Goal: Task Accomplishment & Management: Use online tool/utility

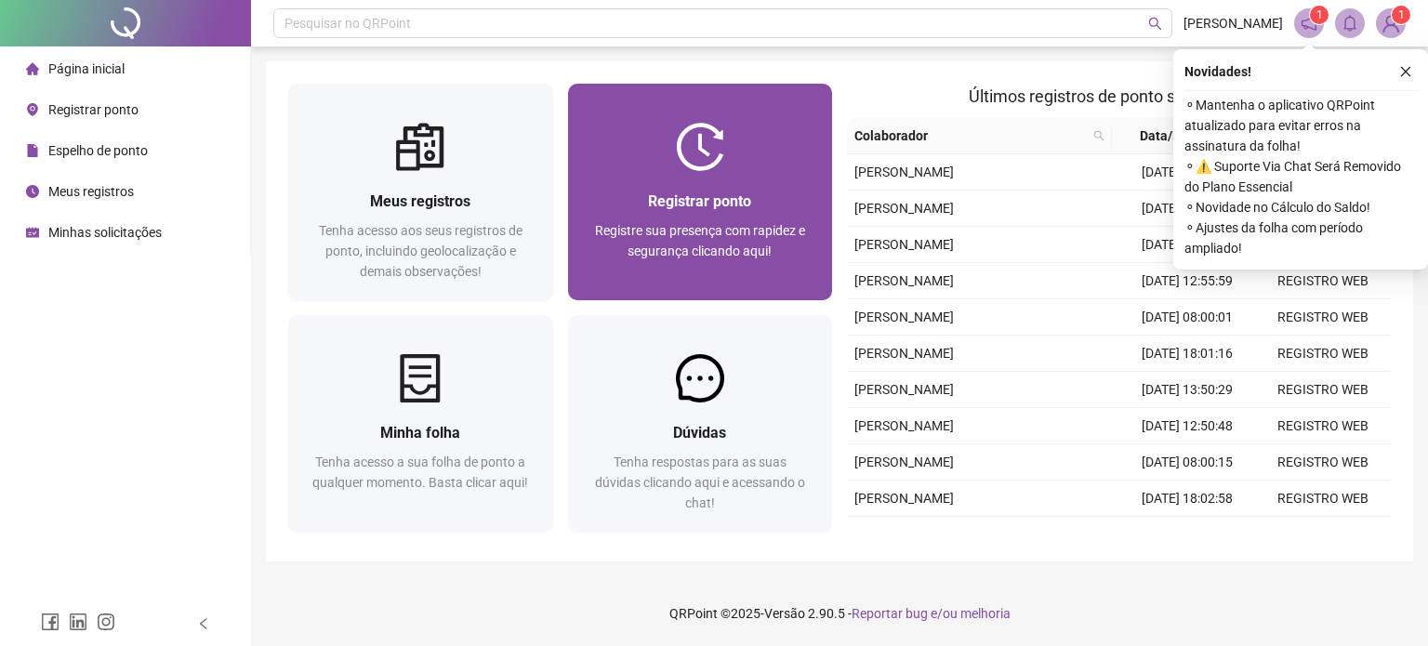
click at [708, 196] on span "Registrar ponto" at bounding box center [699, 202] width 103 height 18
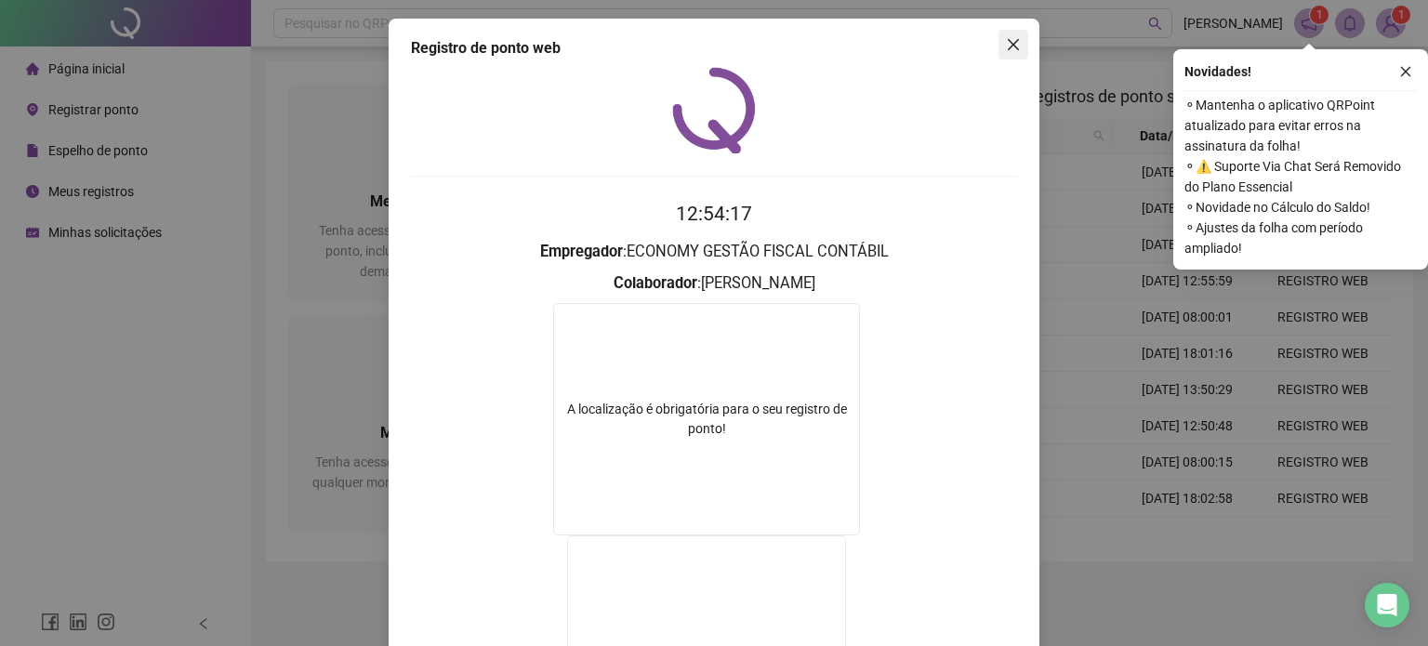
click at [1016, 40] on span "Close" at bounding box center [1014, 44] width 30 height 15
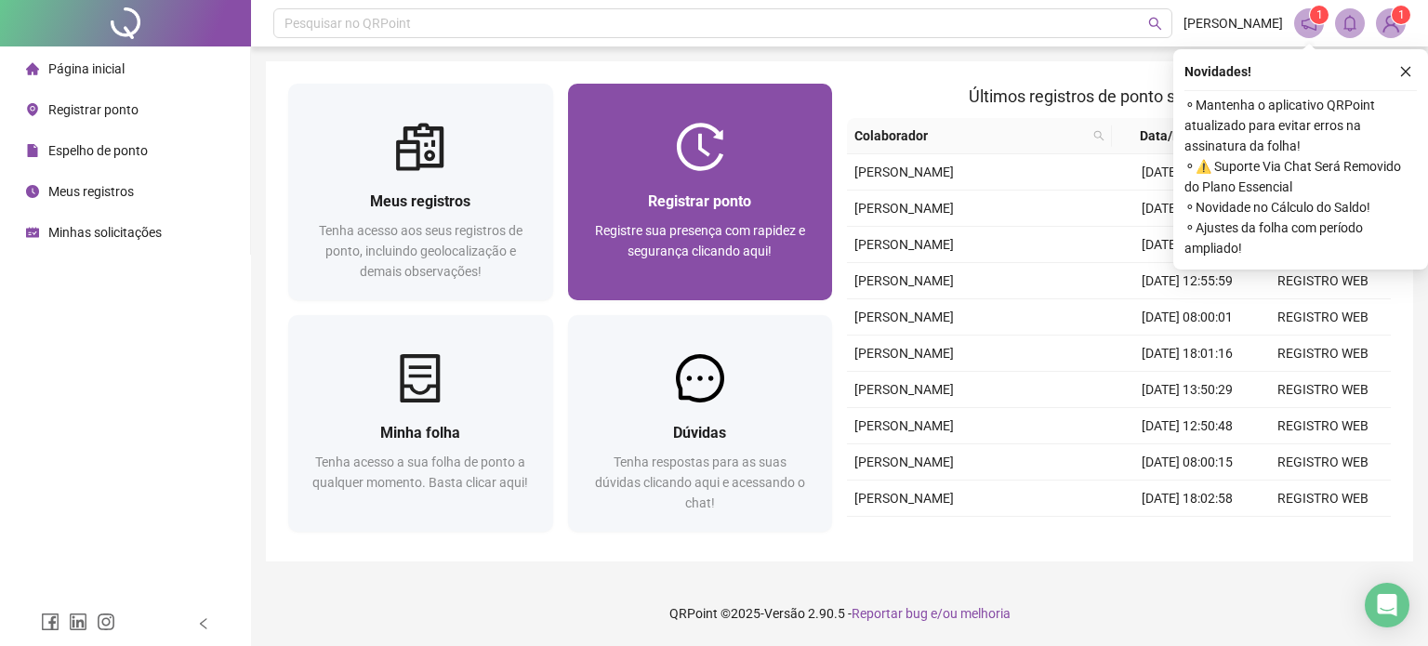
click at [772, 178] on div "Registrar ponto Registre sua presença com rapidez e segurança clicando aqui!" at bounding box center [700, 235] width 265 height 129
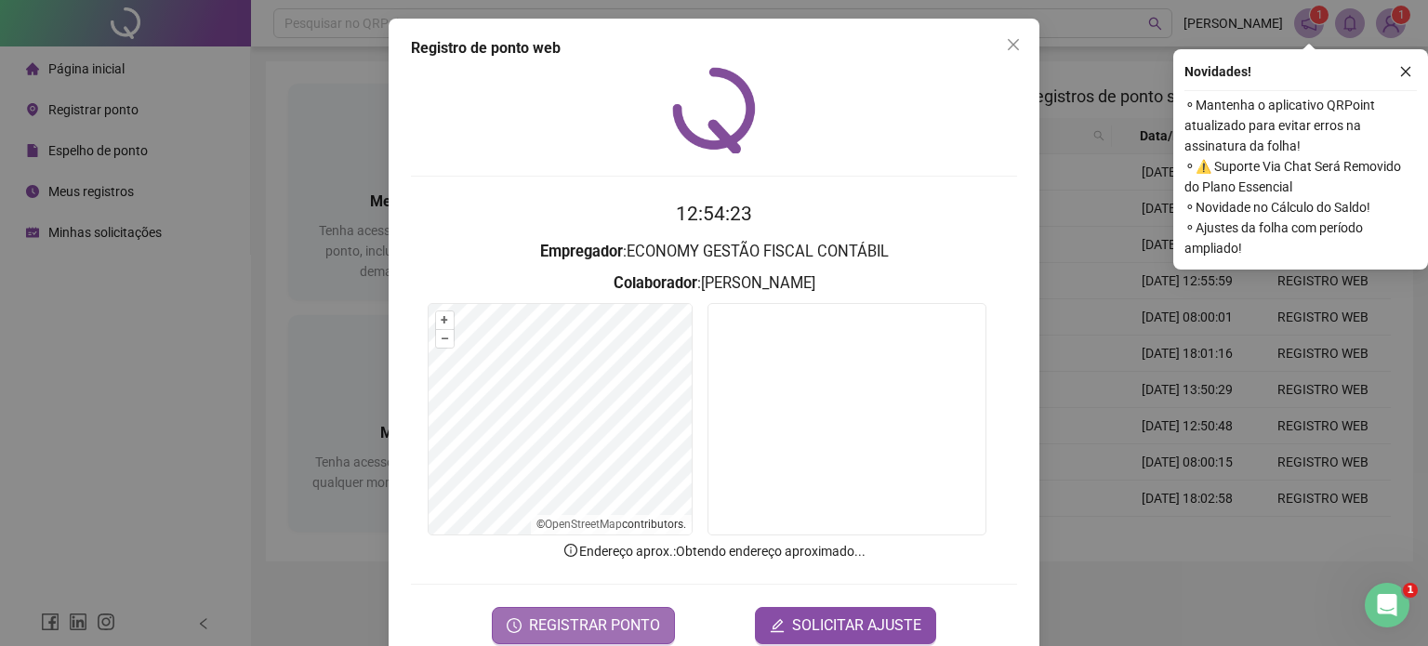
click at [614, 620] on span "REGISTRAR PONTO" at bounding box center [594, 626] width 131 height 22
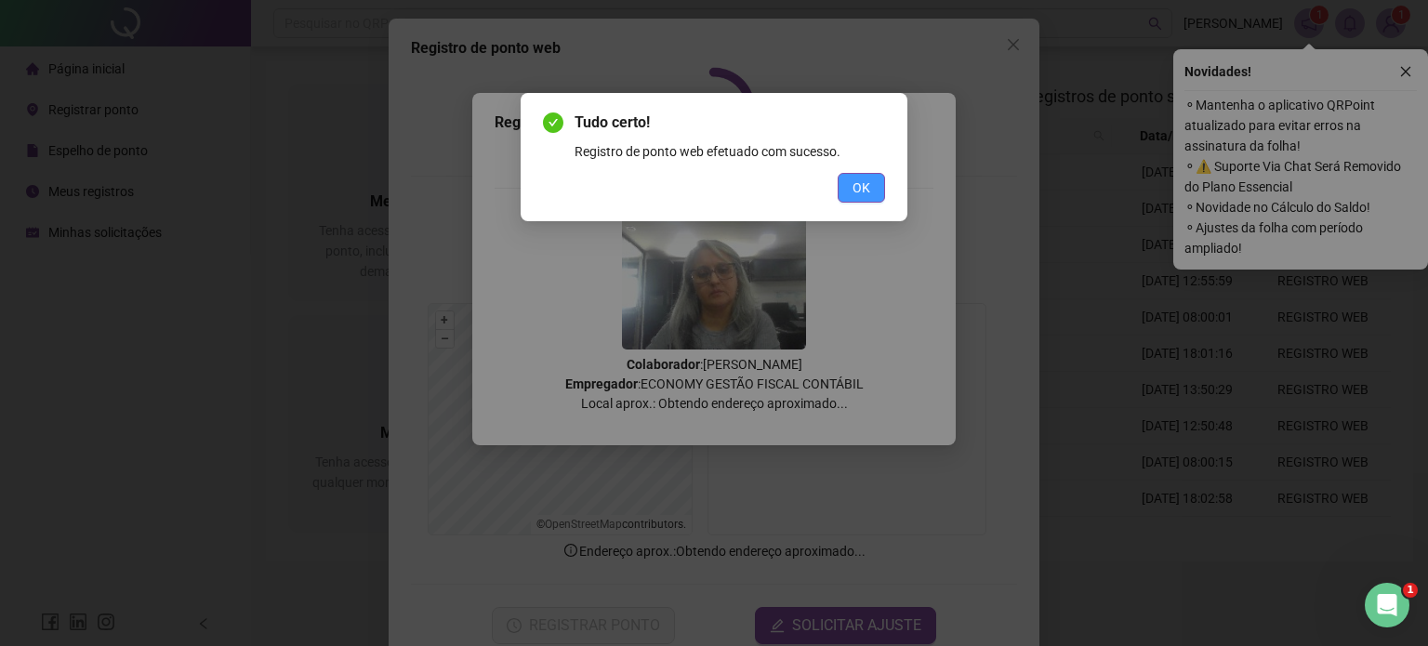
click at [863, 192] on span "OK" at bounding box center [862, 188] width 18 height 20
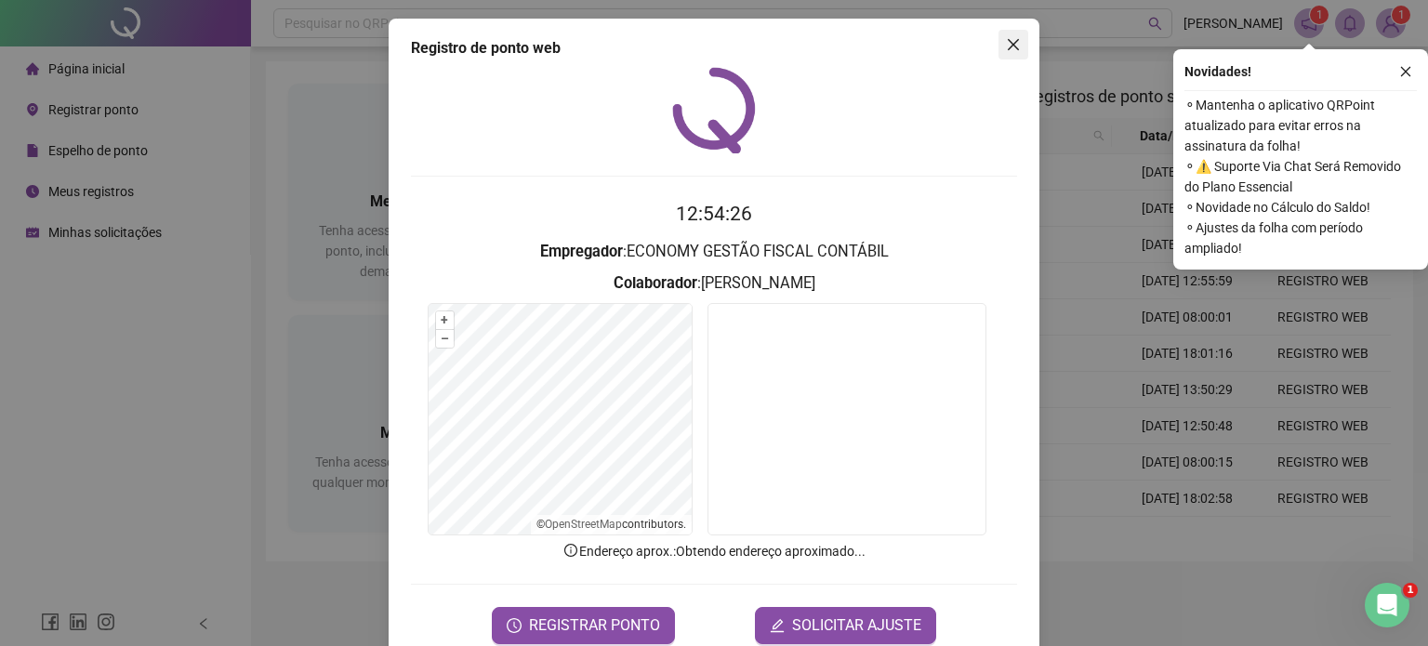
click at [1008, 44] on icon "close" at bounding box center [1013, 44] width 15 height 15
